Goal: Task Accomplishment & Management: Complete application form

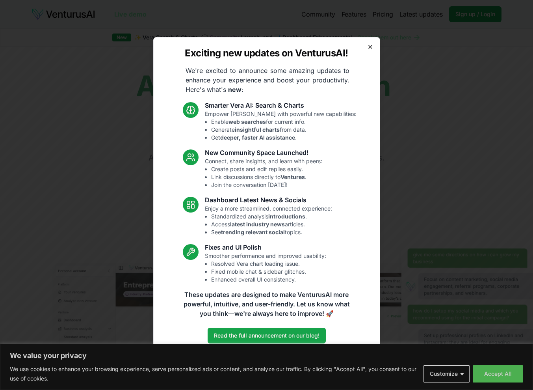
click at [369, 45] on icon "button" at bounding box center [370, 47] width 6 height 6
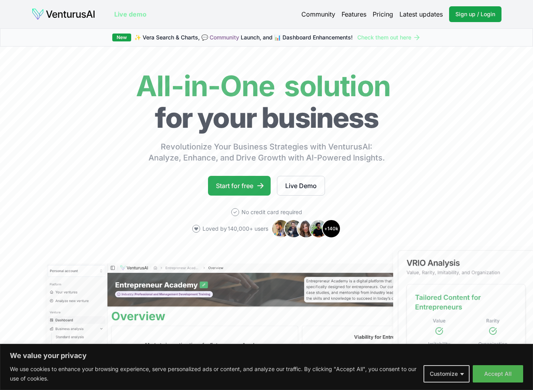
click at [241, 179] on link "Start for free" at bounding box center [239, 186] width 63 height 20
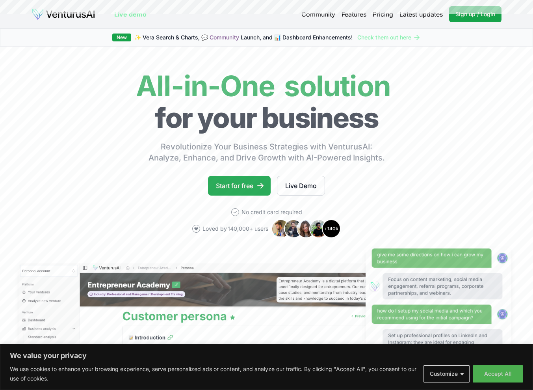
click at [237, 186] on link "Start for free" at bounding box center [239, 186] width 63 height 20
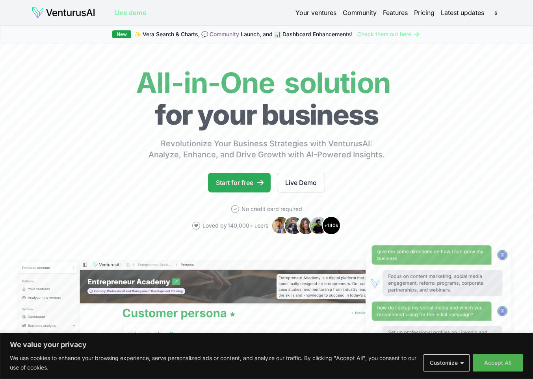
click at [239, 180] on link "Start for free" at bounding box center [239, 183] width 63 height 20
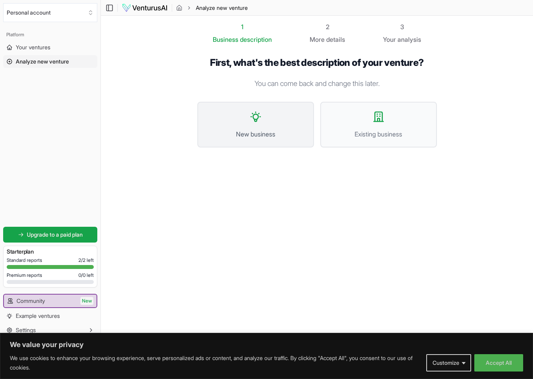
click at [258, 128] on button "New business" at bounding box center [255, 125] width 117 height 46
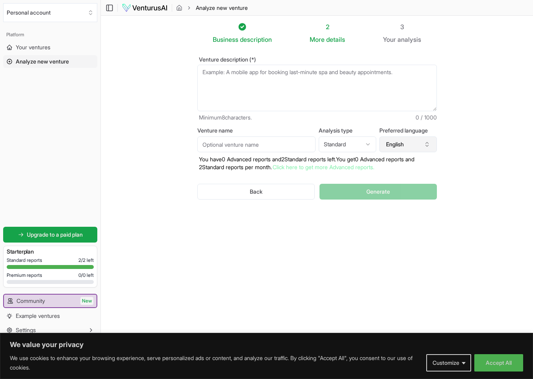
click at [424, 143] on icon "button" at bounding box center [427, 144] width 6 height 6
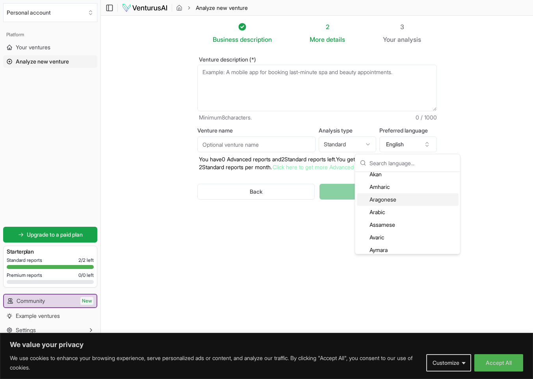
scroll to position [57, 0]
type input "d"
click at [483, 204] on section "Business description 2 More details 3 Your analysis Venture description (*) Min…" at bounding box center [317, 177] width 432 height 323
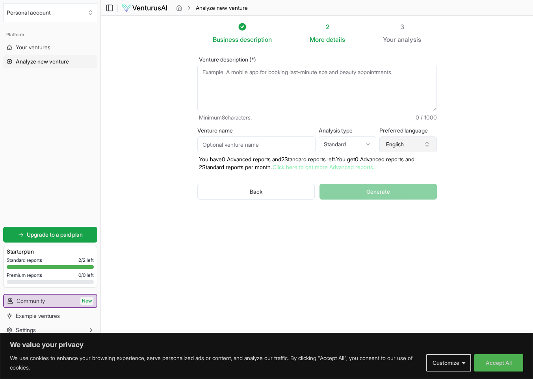
click at [412, 139] on button "English" at bounding box center [408, 144] width 58 height 16
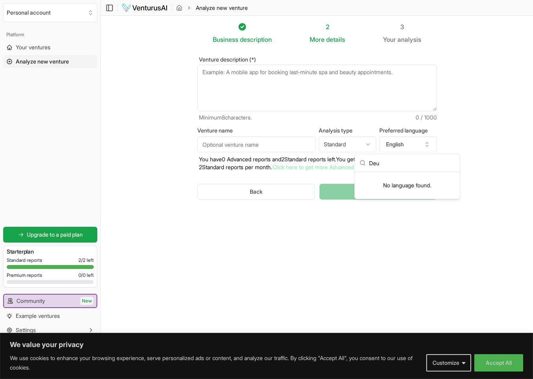
scroll to position [0, 0]
type input "D"
click at [505, 162] on section "Business description 2 More details 3 Your analysis Venture description (*) Min…" at bounding box center [317, 177] width 432 height 323
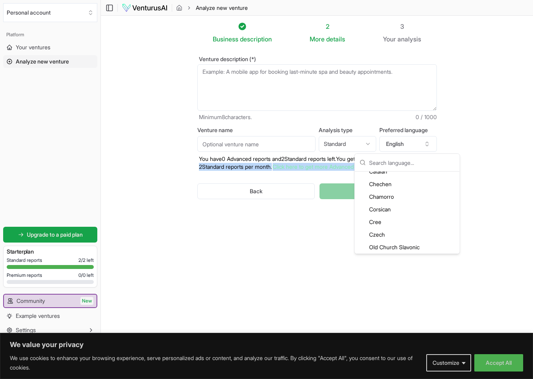
scroll to position [0, 0]
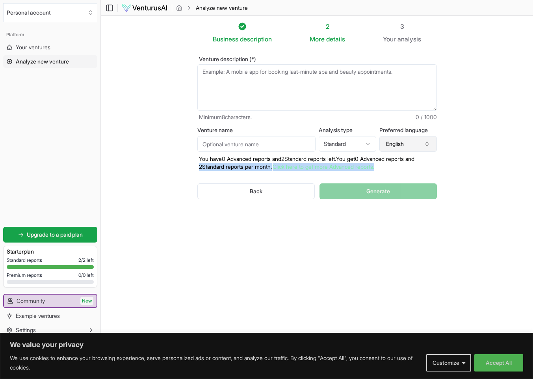
click at [419, 141] on button "English" at bounding box center [408, 144] width 58 height 16
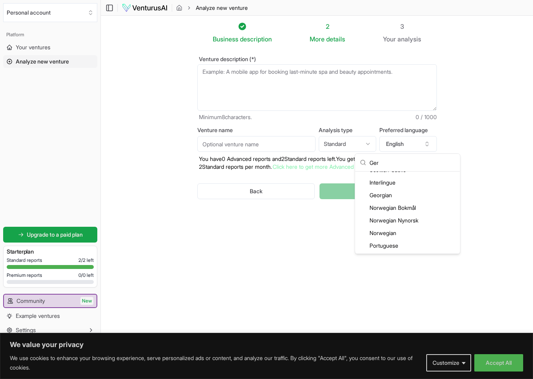
scroll to position [0, 0]
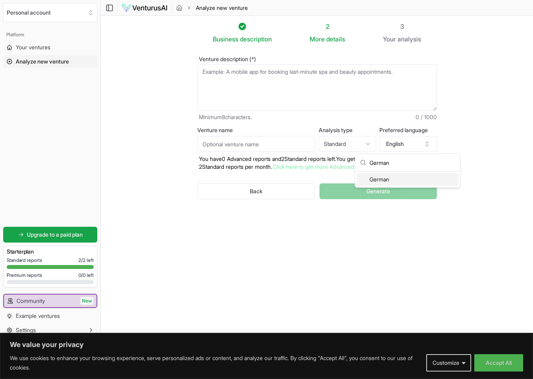
type input "German"
click at [388, 175] on div "German" at bounding box center [408, 179] width 102 height 13
click at [368, 143] on html "We value your privacy We use cookies to enhance your browsing experience, serve…" at bounding box center [266, 189] width 533 height 379
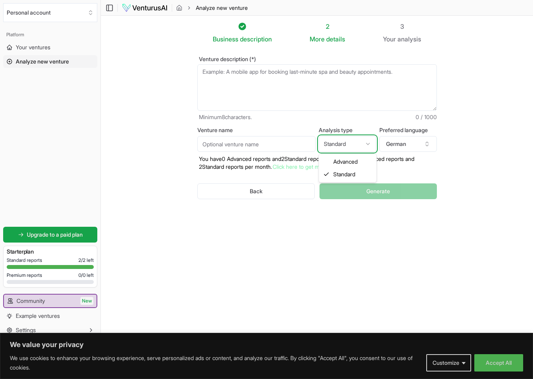
click at [484, 169] on html "We value your privacy We use cookies to enhance your browsing experience, serve…" at bounding box center [266, 189] width 533 height 379
click at [264, 88] on textarea "Venture description (*)" at bounding box center [316, 87] width 239 height 46
click at [490, 364] on button "Accept All" at bounding box center [498, 362] width 49 height 17
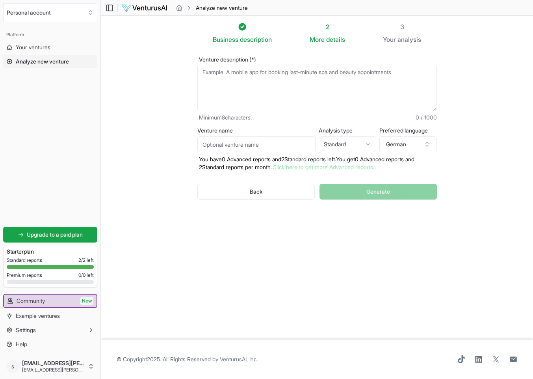
scroll to position [0, 0]
click at [30, 48] on span "Your ventures" at bounding box center [33, 47] width 35 height 8
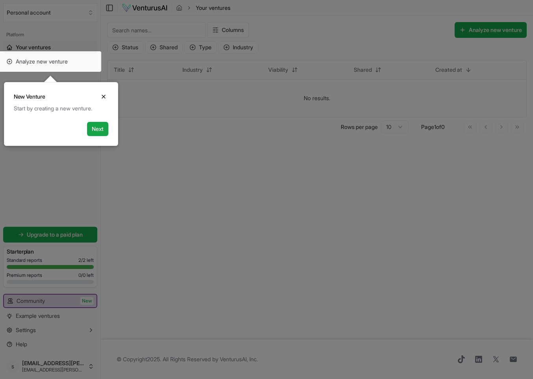
click at [101, 95] on icon "Close" at bounding box center [103, 96] width 6 height 6
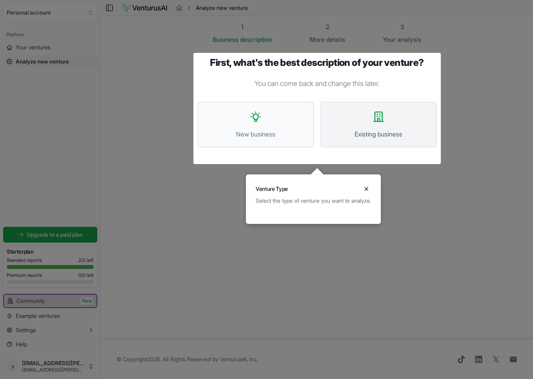
click at [374, 133] on span "Existing business" at bounding box center [378, 133] width 99 height 9
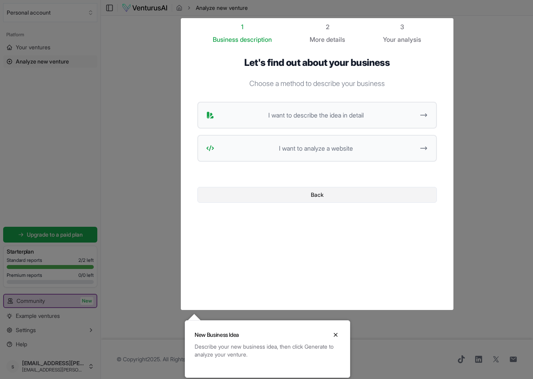
click at [339, 195] on button "Back" at bounding box center [316, 195] width 239 height 16
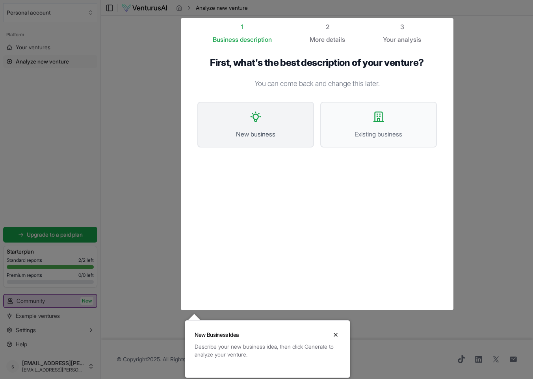
click at [282, 134] on span "New business" at bounding box center [255, 133] width 99 height 9
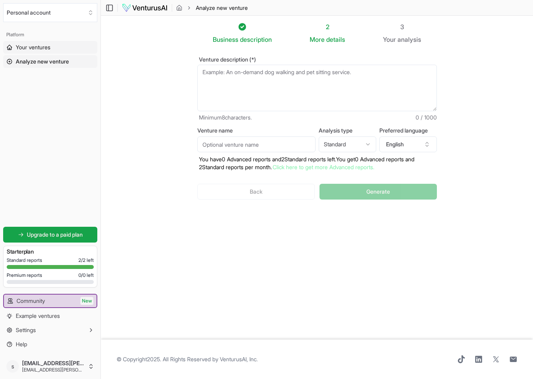
click at [34, 43] on link "Your ventures" at bounding box center [50, 47] width 94 height 13
